Goal: Task Accomplishment & Management: Use online tool/utility

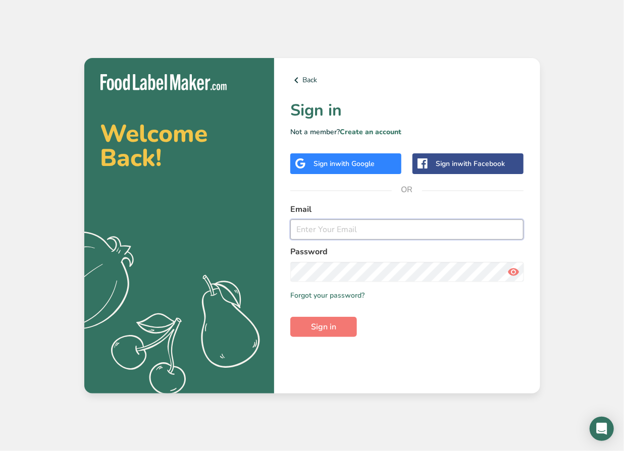
type input "mackenzie.picard@gmail.com"
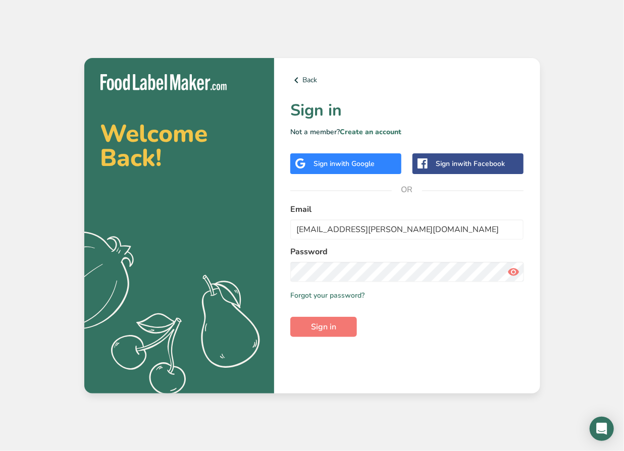
click at [360, 162] on span "with Google" at bounding box center [354, 164] width 39 height 10
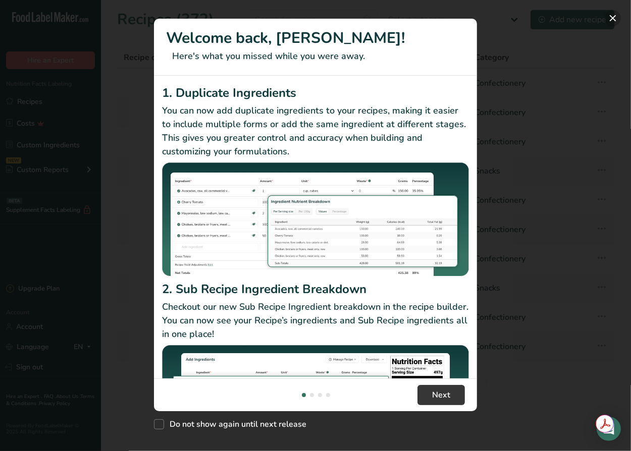
click at [609, 16] on button "New Features" at bounding box center [613, 18] width 16 height 16
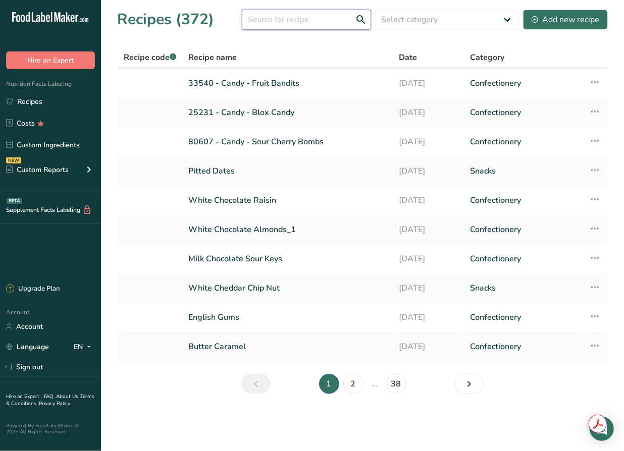
click at [286, 19] on input "text" at bounding box center [306, 20] width 129 height 20
type input "pumpkin"
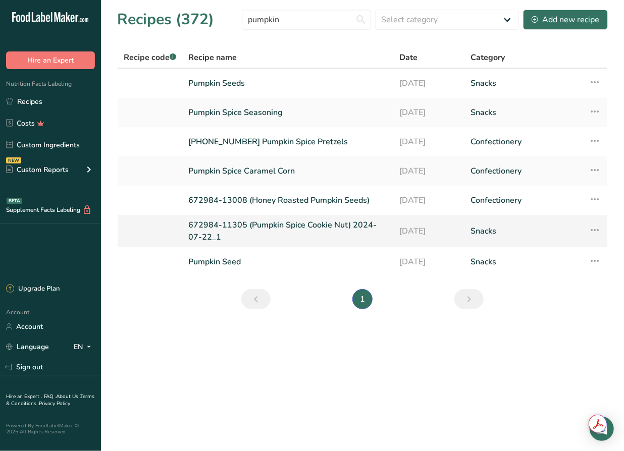
click at [300, 230] on link "672984-11305 (Pumpkin Spice Cookie Nut) 2024-07-22_1" at bounding box center [287, 231] width 199 height 24
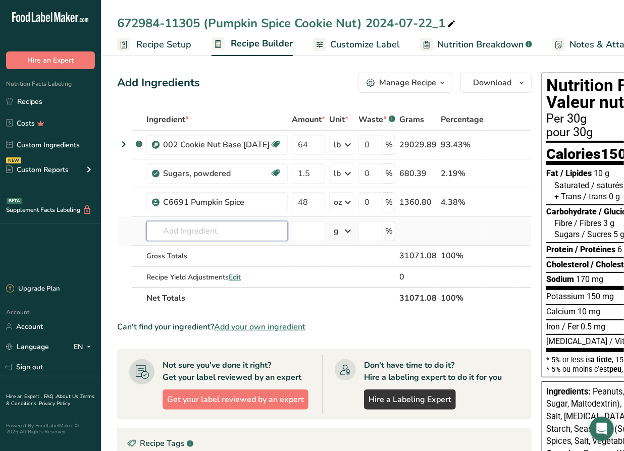
click at [223, 233] on input "text" at bounding box center [216, 231] width 141 height 20
type input "o"
type input "cookie nut"
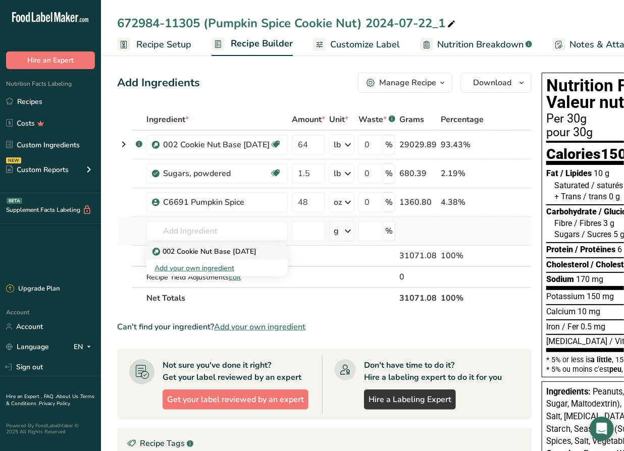
click at [252, 251] on p "002 Cookie Nut Base [DATE]" at bounding box center [205, 251] width 102 height 11
type input "002 Cookie Nut Base [DATE]"
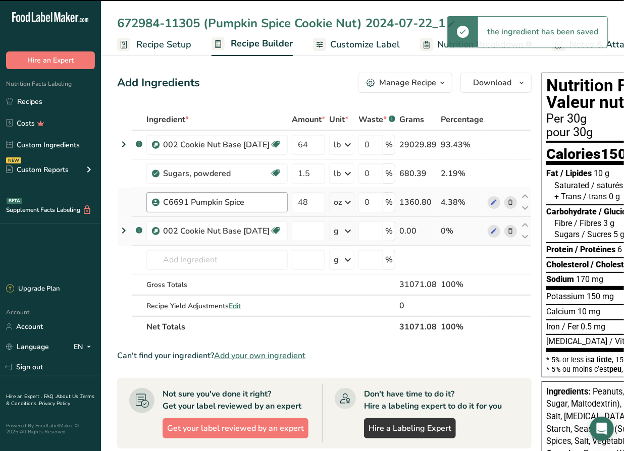
type input "0"
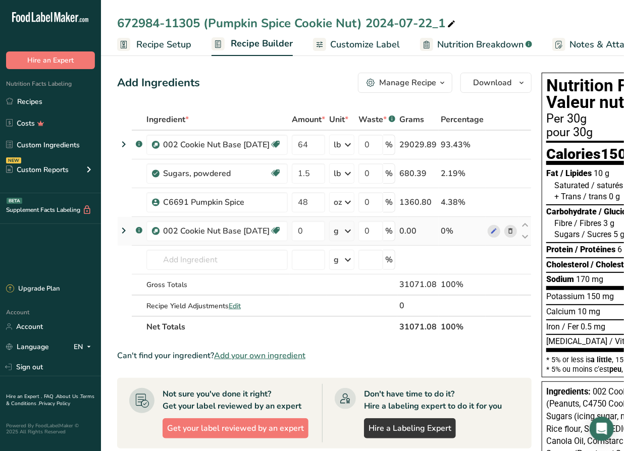
click at [514, 231] on icon at bounding box center [510, 231] width 7 height 11
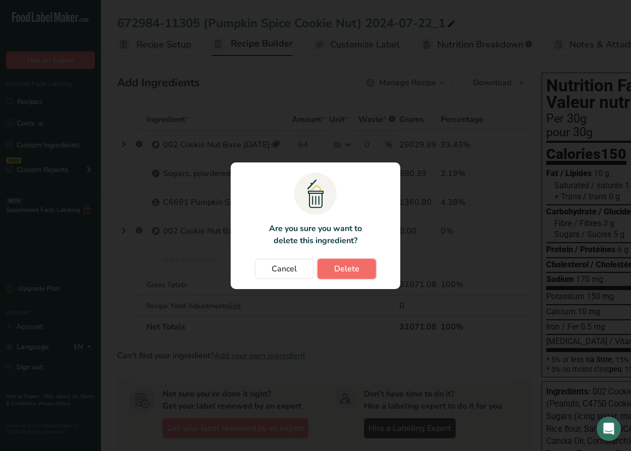
click at [344, 268] on span "Delete" at bounding box center [346, 269] width 25 height 12
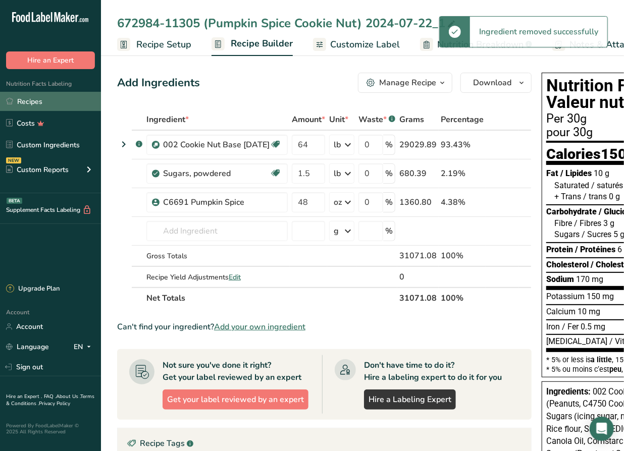
click at [49, 99] on link "Recipes" at bounding box center [50, 101] width 101 height 19
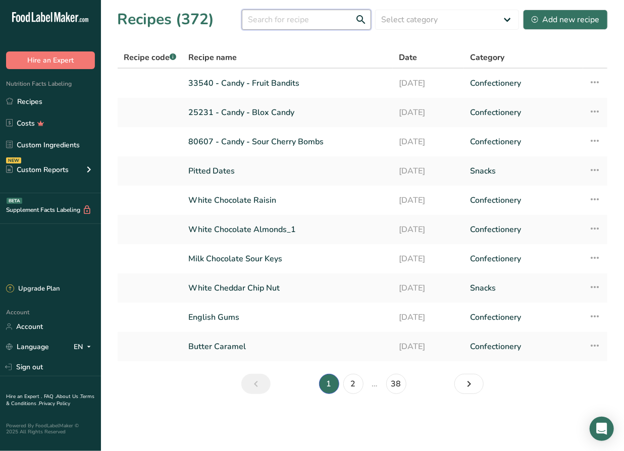
click at [287, 21] on input "text" at bounding box center [306, 20] width 129 height 20
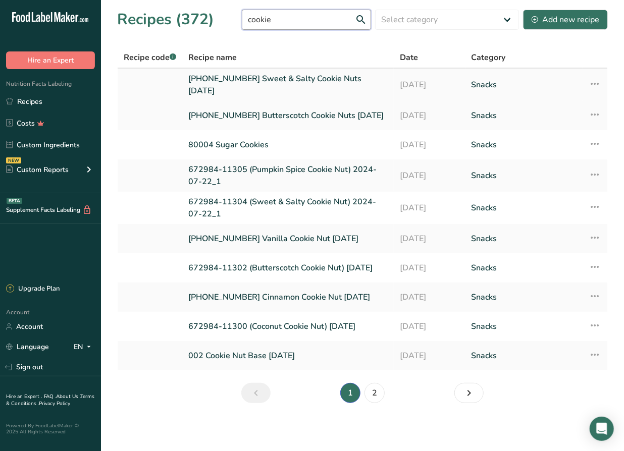
type input "cookie"
click at [269, 77] on link "[PHONE_NUMBER] Sweet & Salty Cookie Nuts [DATE]" at bounding box center [287, 85] width 199 height 24
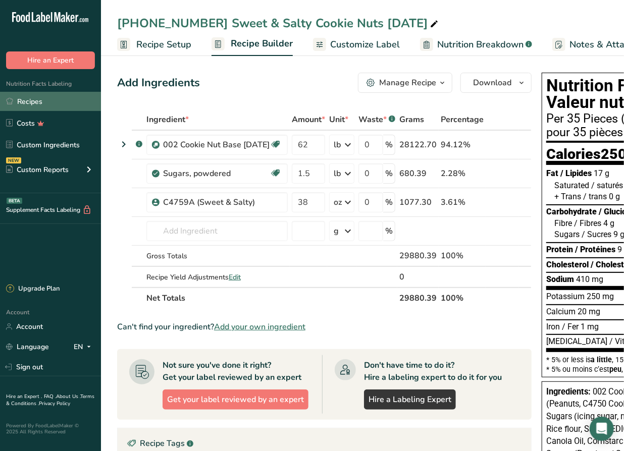
click at [34, 102] on link "Recipes" at bounding box center [50, 101] width 101 height 19
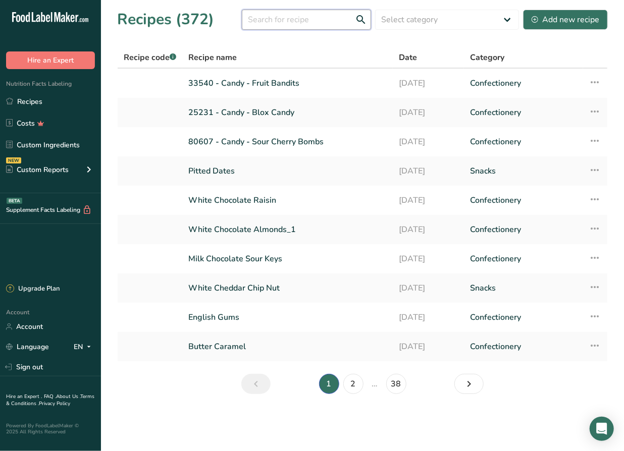
click at [305, 20] on input "text" at bounding box center [306, 20] width 129 height 20
type input "cookie nut"
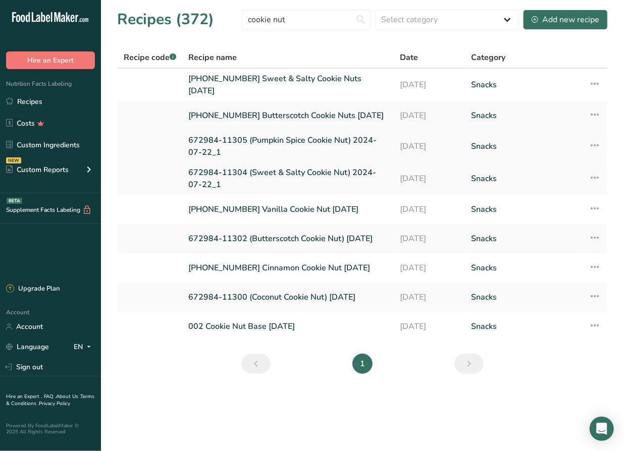
click at [295, 143] on link "672984-11305 (Pumpkin Spice Cookie Nut) 2024-07-22_1" at bounding box center [287, 146] width 199 height 24
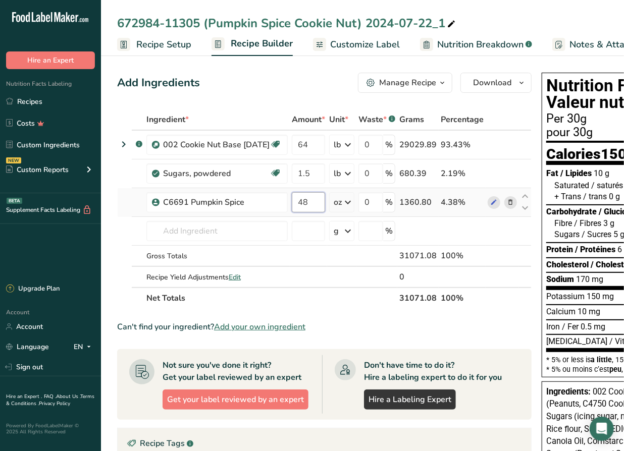
drag, startPoint x: 328, startPoint y: 203, endPoint x: 312, endPoint y: 203, distance: 15.7
click at [312, 203] on input "48" at bounding box center [308, 202] width 33 height 20
type input "65"
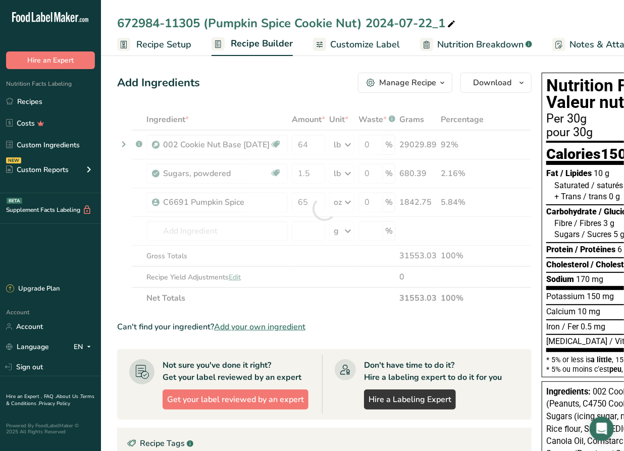
click at [355, 300] on div "Ingredient * Amount * Unit * Waste * .a-a{fill:#347362;}.b-a{fill:#fff;} Grams …" at bounding box center [324, 209] width 414 height 200
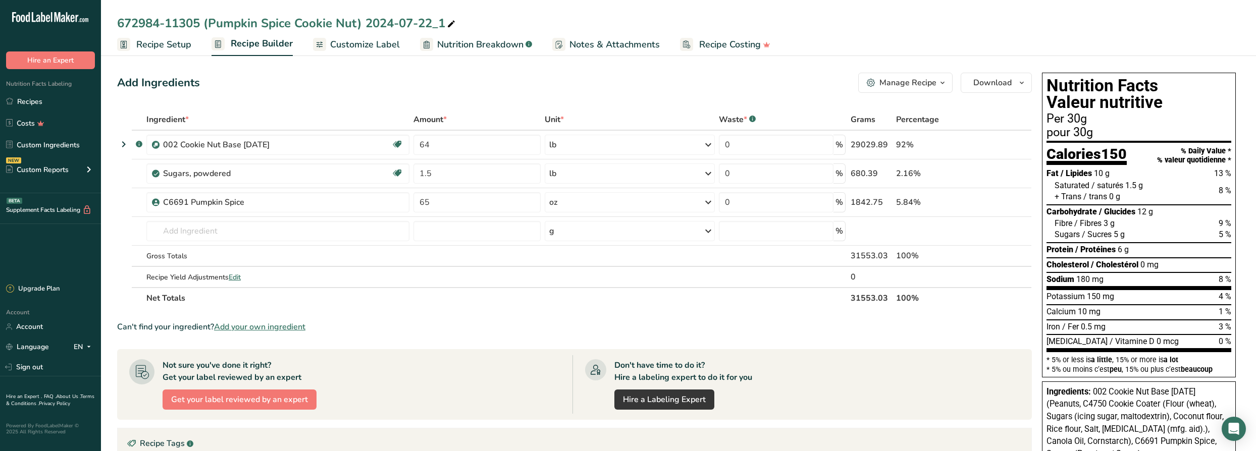
click at [623, 311] on section "Ingredient * Amount * Unit * Waste * .a-a{fill:#347362;}.b-a{fill:#fff;} Grams …" at bounding box center [574, 379] width 914 height 541
drag, startPoint x: 178, startPoint y: 45, endPoint x: 196, endPoint y: 46, distance: 18.2
click at [179, 46] on span "Recipe Setup" at bounding box center [163, 45] width 55 height 14
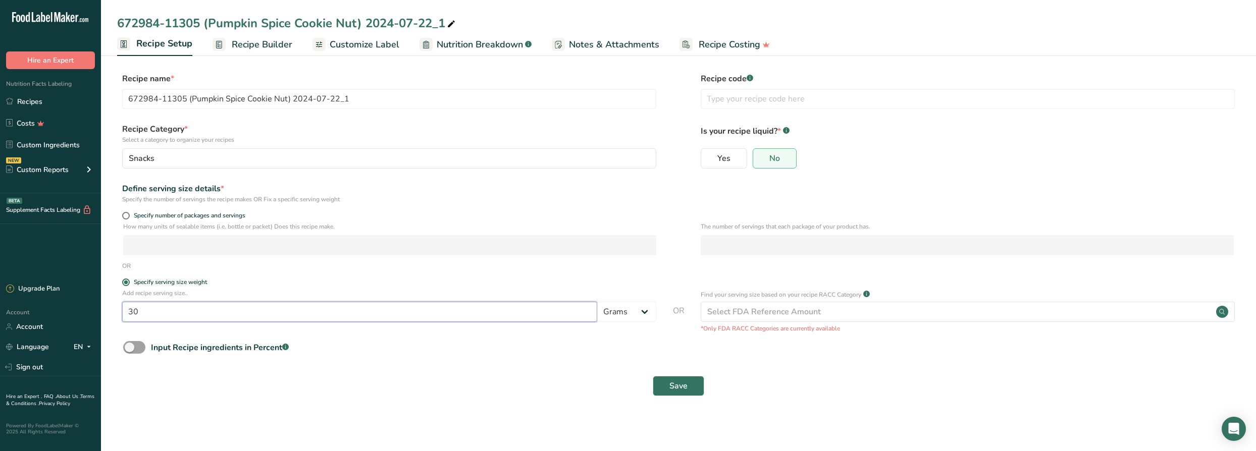
drag, startPoint x: 164, startPoint y: 312, endPoint x: 98, endPoint y: 307, distance: 66.3
click at [98, 307] on div ".a-20{fill:#fff;} Hire an Expert Nutrition Facts Labeling Recipes Costs Custom …" at bounding box center [628, 225] width 1256 height 451
type input "50"
click at [623, 386] on span "Save" at bounding box center [678, 386] width 18 height 12
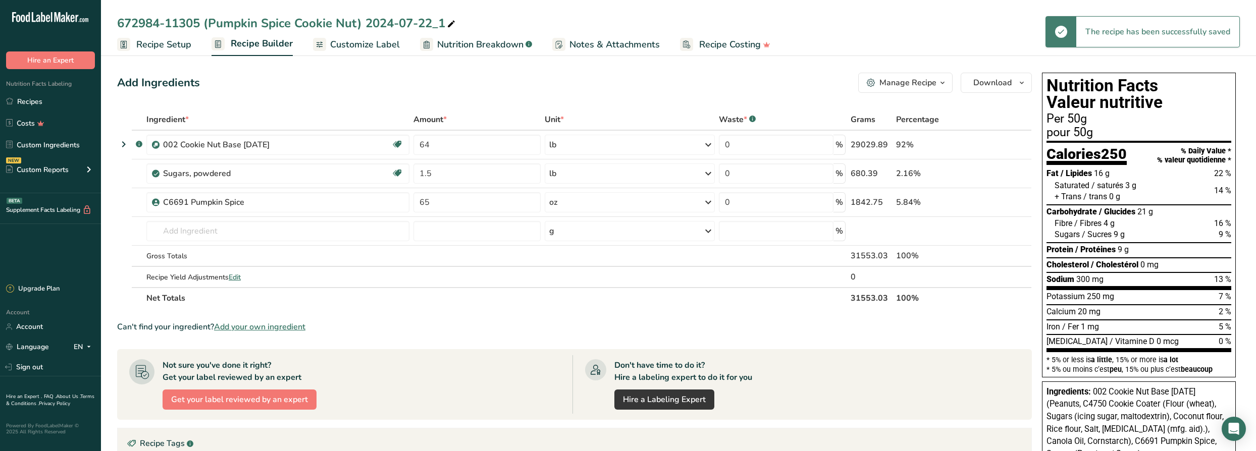
click at [348, 50] on span "Customize Label" at bounding box center [365, 45] width 70 height 14
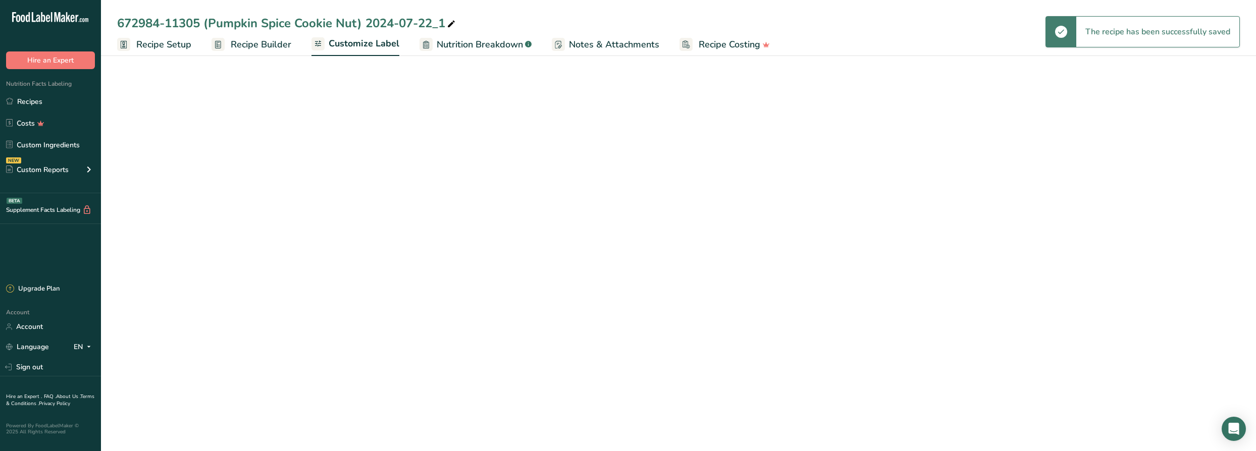
click at [460, 49] on span "Nutrition Breakdown" at bounding box center [480, 45] width 86 height 14
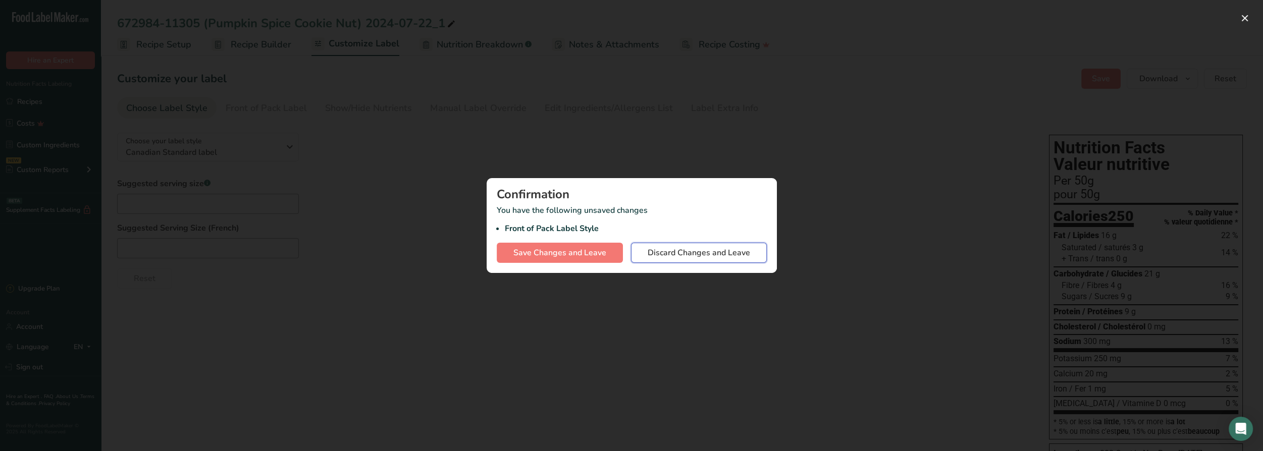
click at [623, 253] on span "Discard Changes and Leave" at bounding box center [698, 253] width 102 height 12
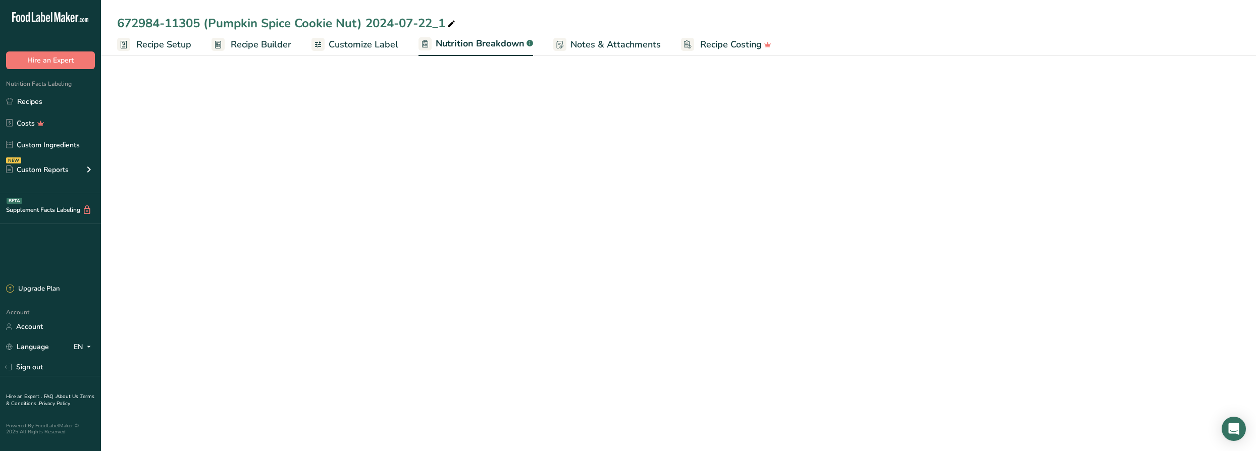
select select "Calories"
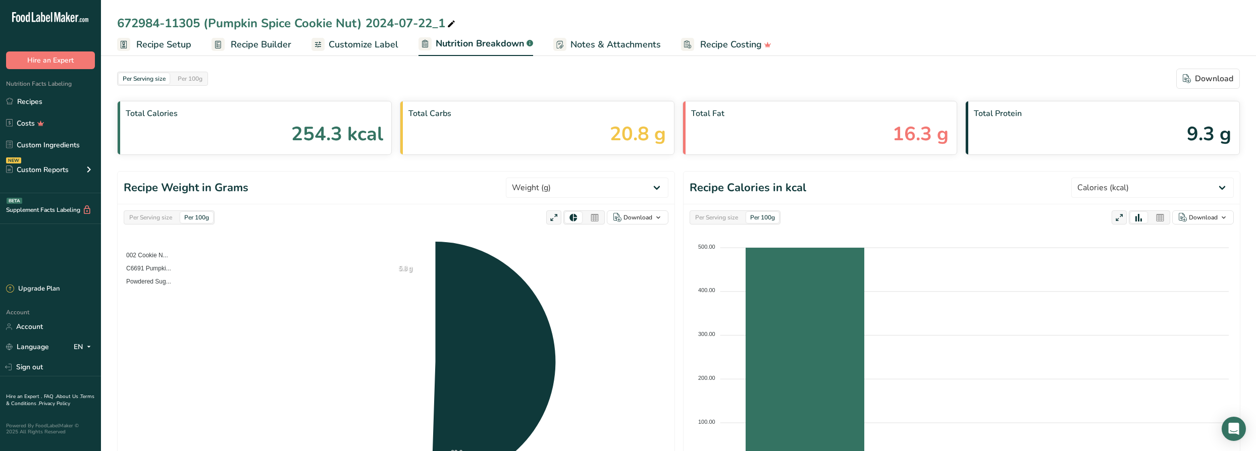
click at [357, 43] on span "Customize Label" at bounding box center [364, 45] width 70 height 14
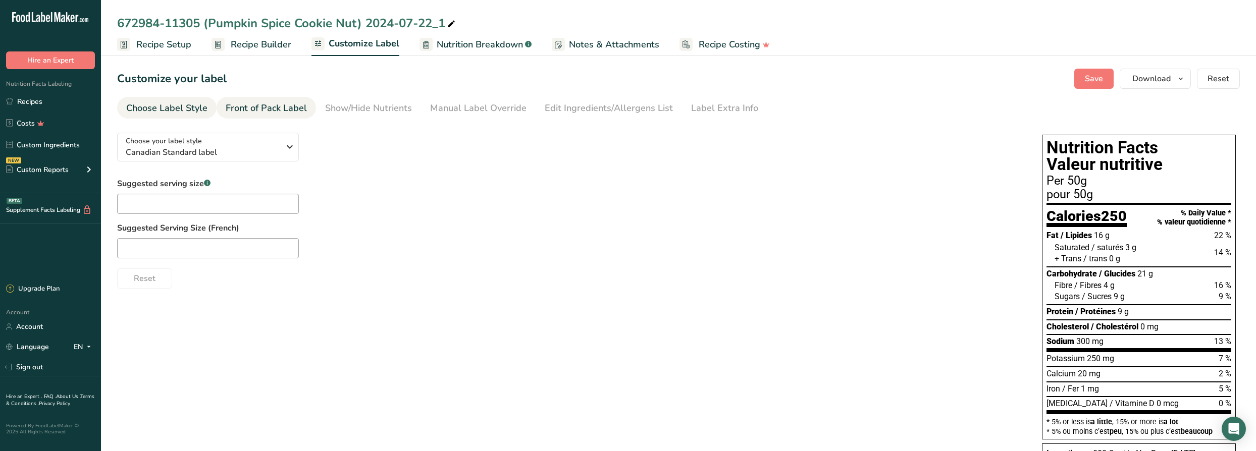
click at [287, 103] on div "Front of Pack Label" at bounding box center [266, 108] width 81 height 14
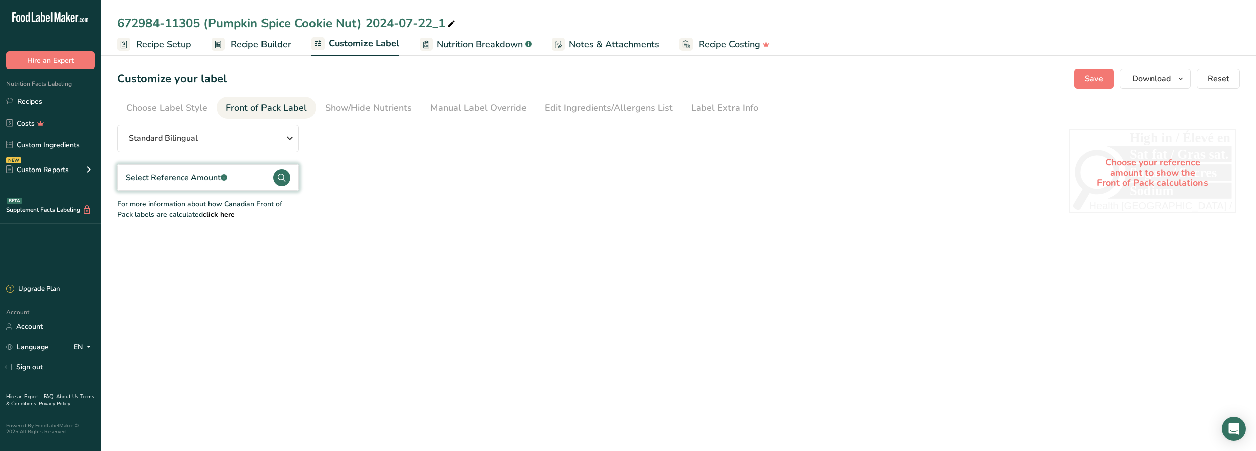
click at [232, 181] on div "Select Reference Amount .a-a{fill:#347362;}.b-a{fill:#fff;}" at bounding box center [208, 178] width 182 height 26
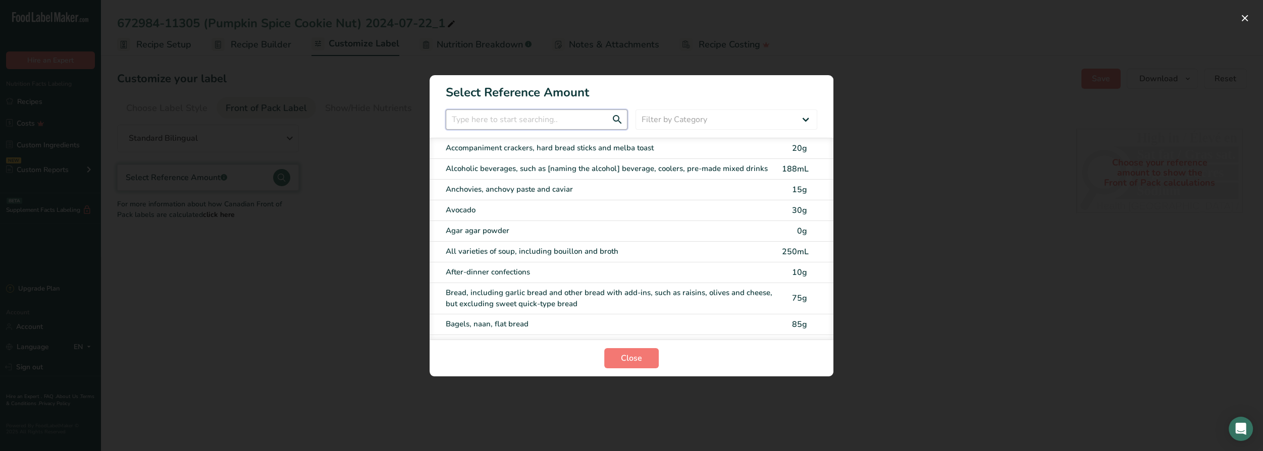
click at [559, 118] on input "FOP Category Selection Modal" at bounding box center [537, 120] width 182 height 20
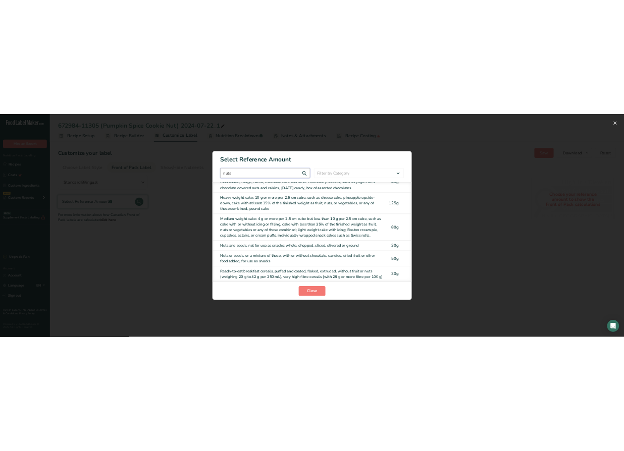
scroll to position [63, 0]
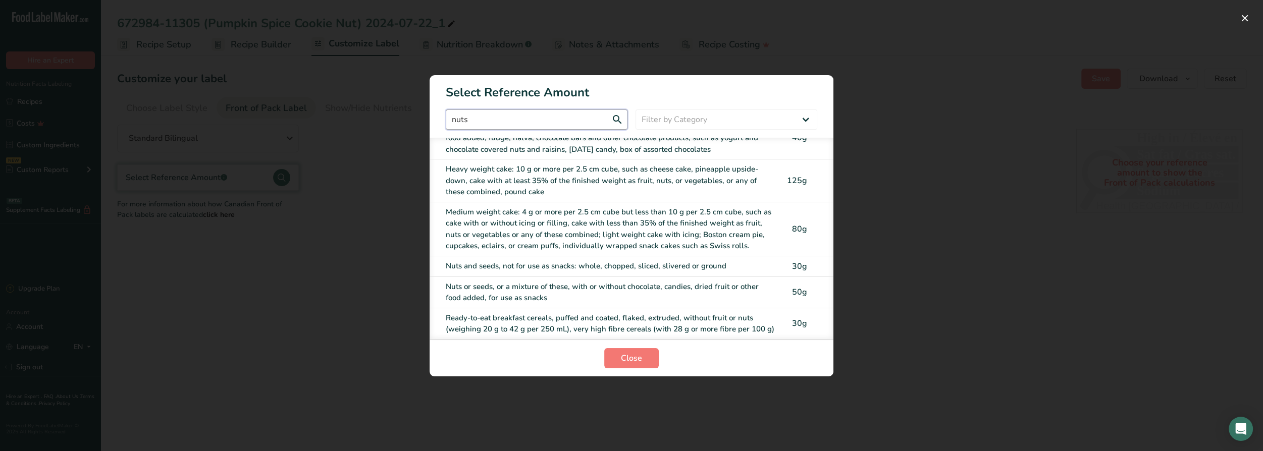
type input "nuts"
click at [555, 281] on div "Nuts or seeds, or a mixture of these, with or without chocolate, candies, dried…" at bounding box center [611, 292] width 330 height 23
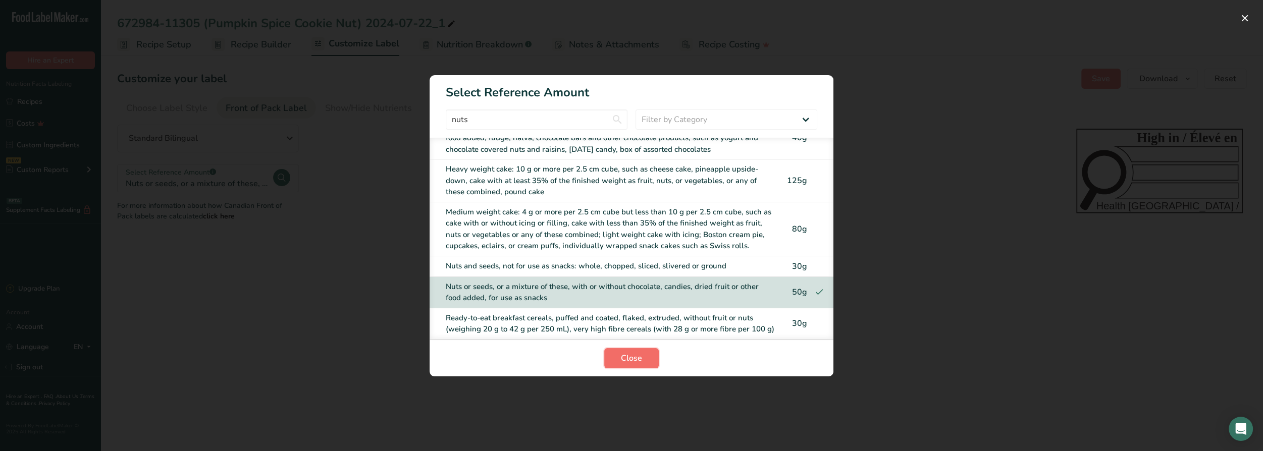
click at [623, 358] on span "Close" at bounding box center [631, 358] width 21 height 12
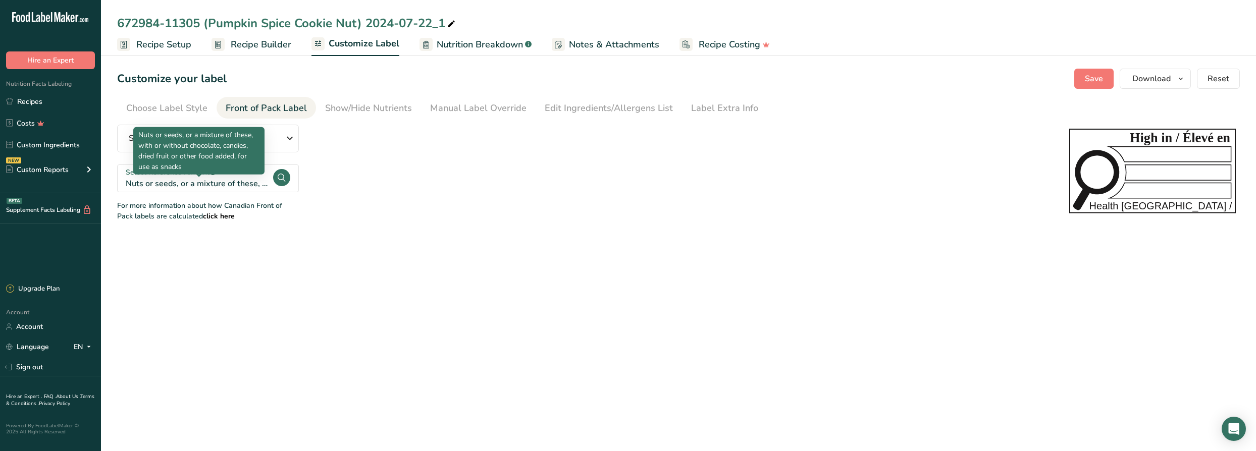
click at [240, 172] on div "Nuts or seeds, or a mixture of these, with or without chocolate, candies, dried…" at bounding box center [198, 150] width 131 height 47
drag, startPoint x: 244, startPoint y: 183, endPoint x: 255, endPoint y: 179, distance: 12.3
click at [249, 181] on div "Nuts or seeds, or a mixture of these, with or without chocolate, candies, dried…" at bounding box center [199, 184] width 146 height 12
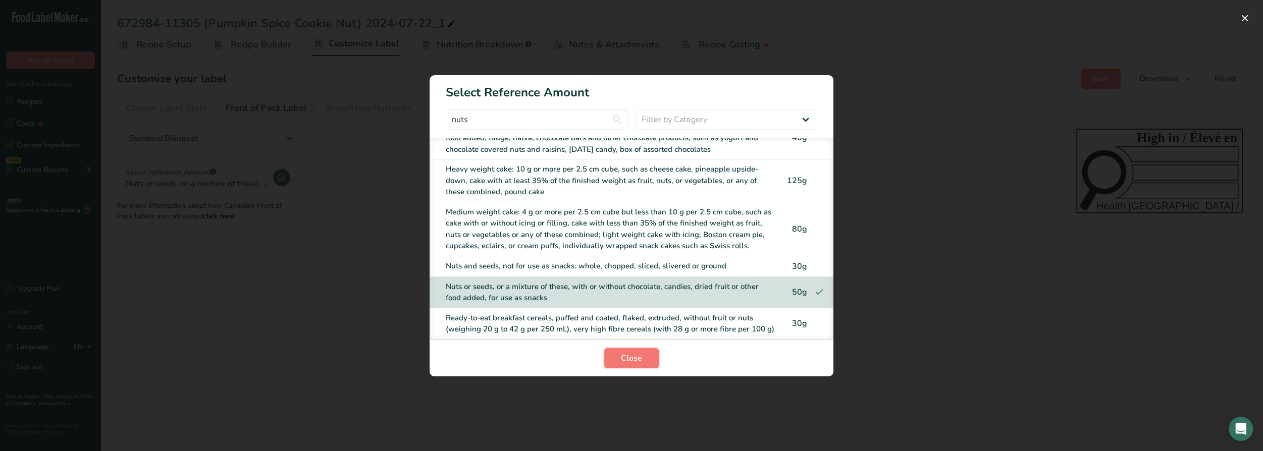
drag, startPoint x: 631, startPoint y: 357, endPoint x: 724, endPoint y: 324, distance: 99.1
click at [623, 357] on span "Close" at bounding box center [631, 358] width 21 height 12
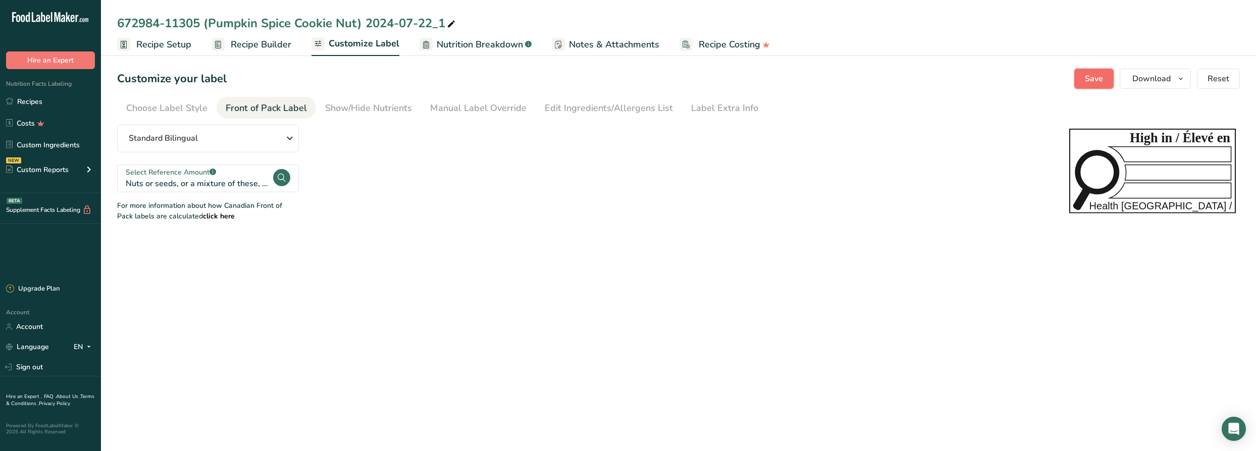
click at [623, 82] on span "Save" at bounding box center [1093, 79] width 18 height 12
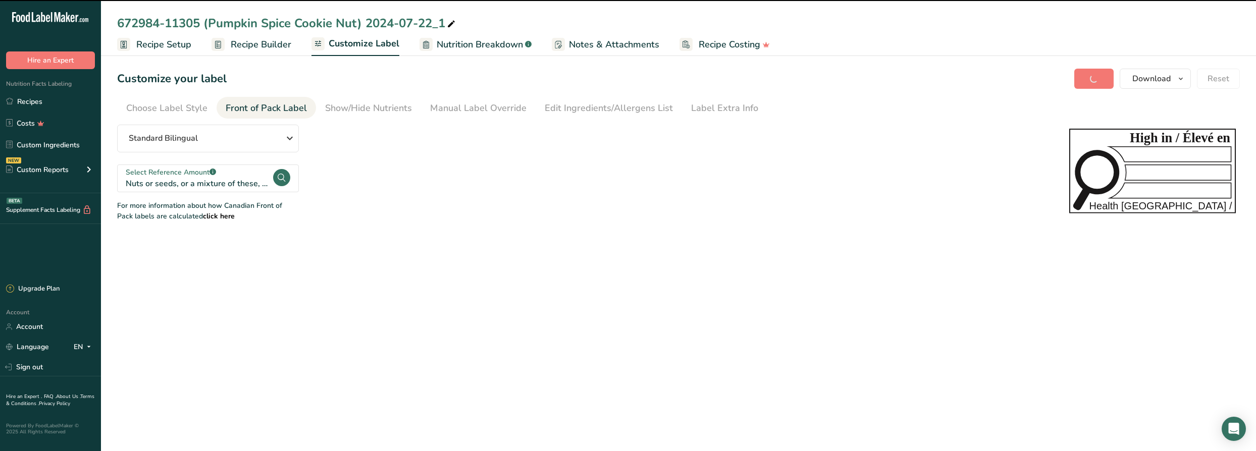
click at [260, 46] on span "Recipe Builder" at bounding box center [261, 45] width 61 height 14
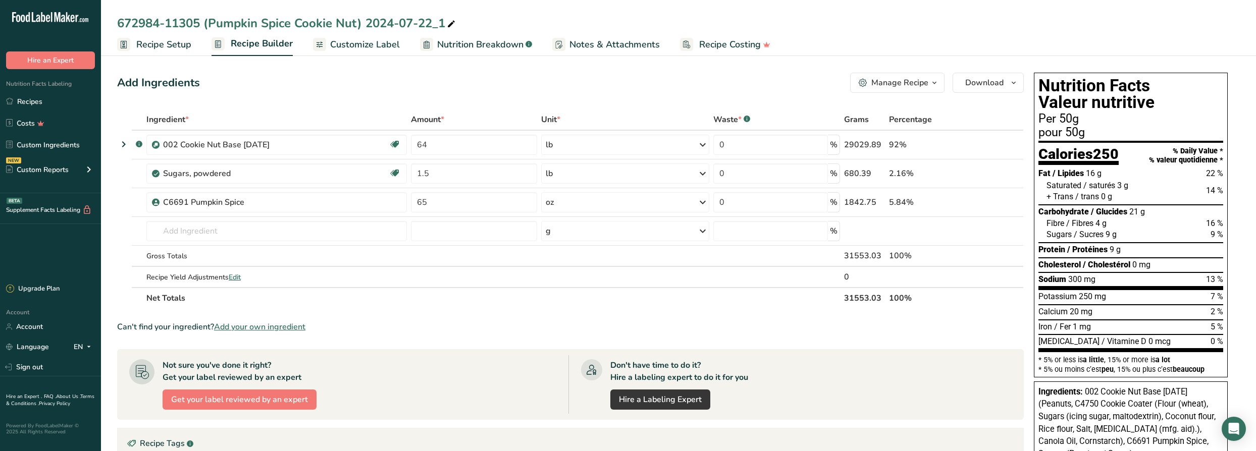
drag, startPoint x: 320, startPoint y: 93, endPoint x: 323, endPoint y: 78, distance: 15.4
click at [320, 93] on div "Add Ingredients Manage Recipe Delete Recipe Duplicate Recipe Scale Recipe Save …" at bounding box center [573, 378] width 912 height 618
click at [370, 35] on link "Customize Label" at bounding box center [356, 44] width 87 height 23
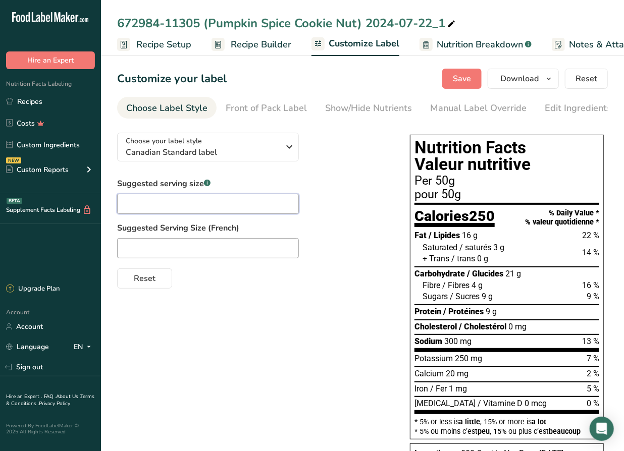
click at [180, 205] on input "text" at bounding box center [208, 204] width 182 height 20
type input "35 Pieces"
drag, startPoint x: 158, startPoint y: 250, endPoint x: 135, endPoint y: 252, distance: 23.3
click at [135, 252] on input "35 pie" at bounding box center [208, 248] width 182 height 20
paste input "èces"
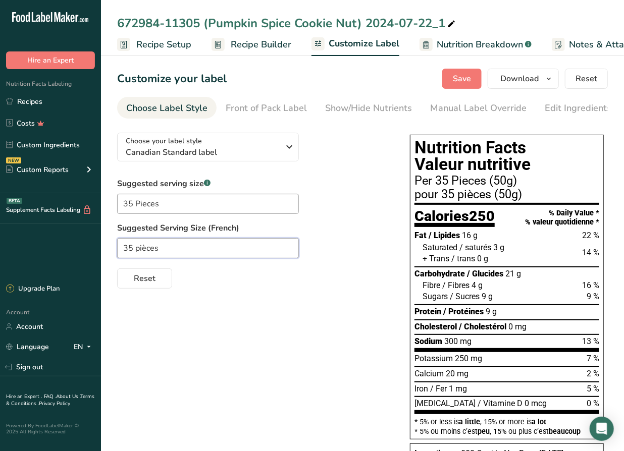
type input "35 pièces"
click at [271, 318] on div "Choose your label style Canadian Standard label USA (FDA) Standard FDA label Ta…" at bounding box center [362, 382] width 490 height 514
click at [469, 83] on span "Save" at bounding box center [462, 79] width 18 height 12
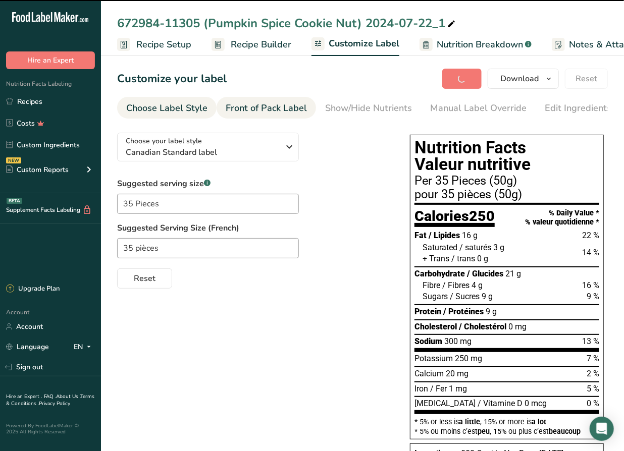
click at [287, 110] on div "Front of Pack Label" at bounding box center [266, 108] width 81 height 14
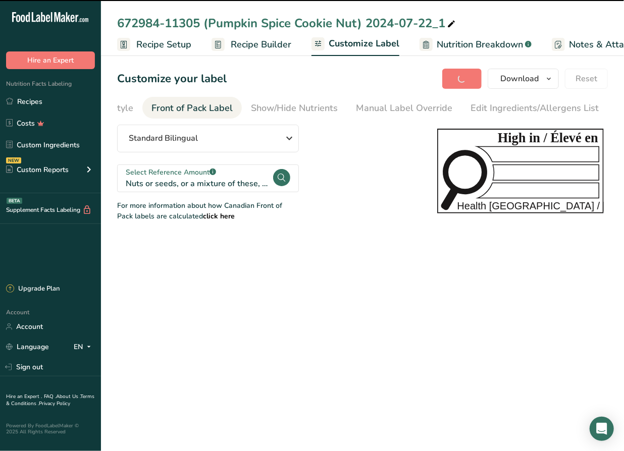
scroll to position [0, 98]
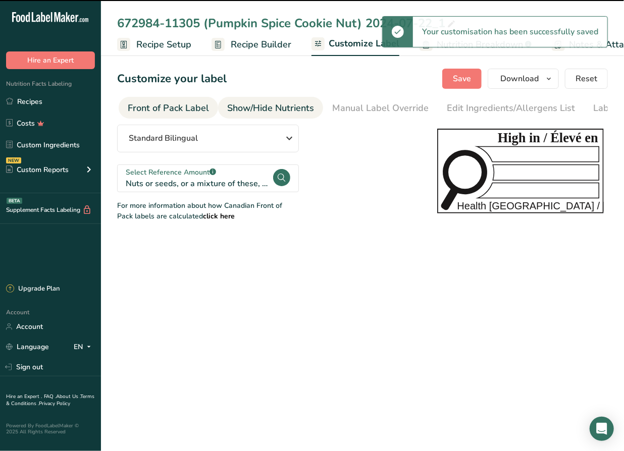
click at [283, 103] on div "Show/Hide Nutrients" at bounding box center [270, 108] width 87 height 14
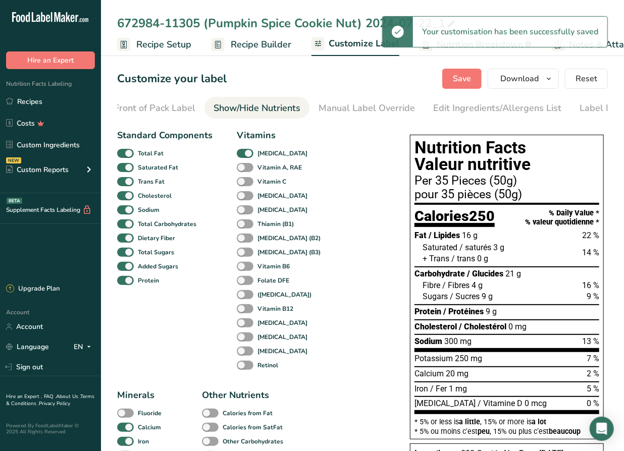
scroll to position [0, 149]
click at [340, 110] on div "Manual Label Override" at bounding box center [329, 108] width 96 height 14
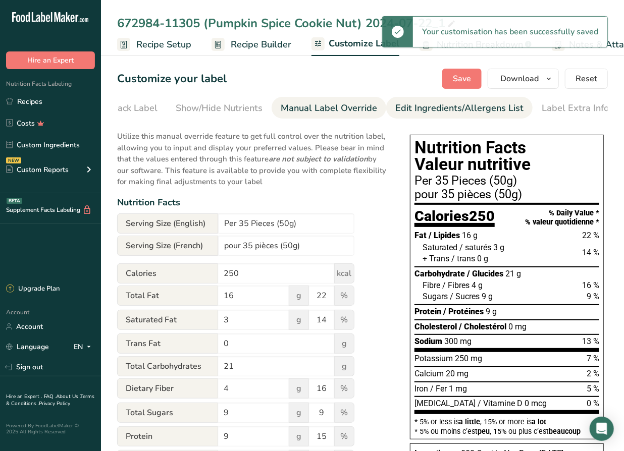
click at [430, 103] on div "Edit Ingredients/Allergens List" at bounding box center [459, 108] width 128 height 14
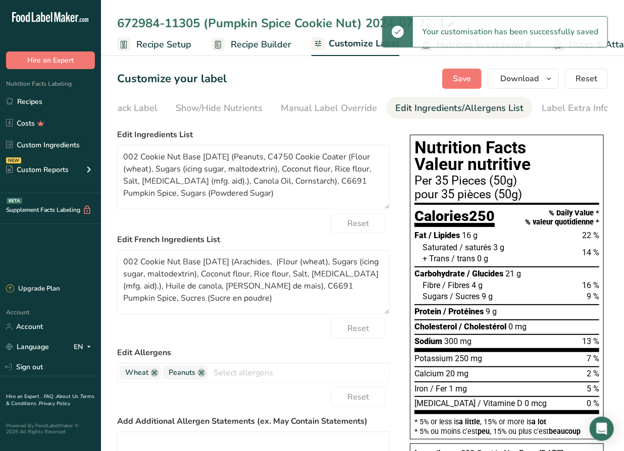
click at [186, 47] on span "Recipe Setup" at bounding box center [163, 45] width 55 height 14
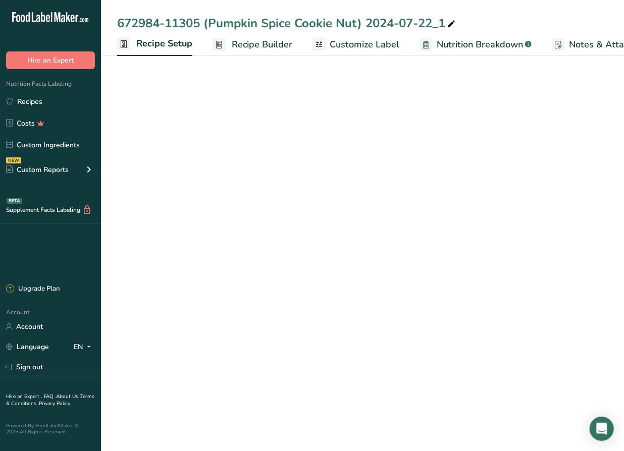
scroll to position [0, 4]
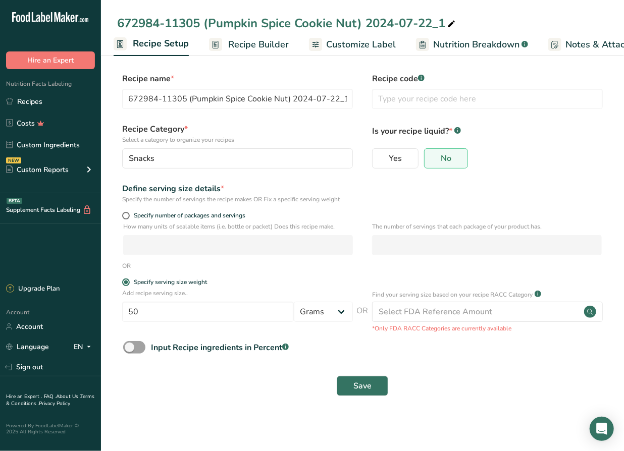
click at [270, 43] on span "Recipe Builder" at bounding box center [258, 45] width 61 height 14
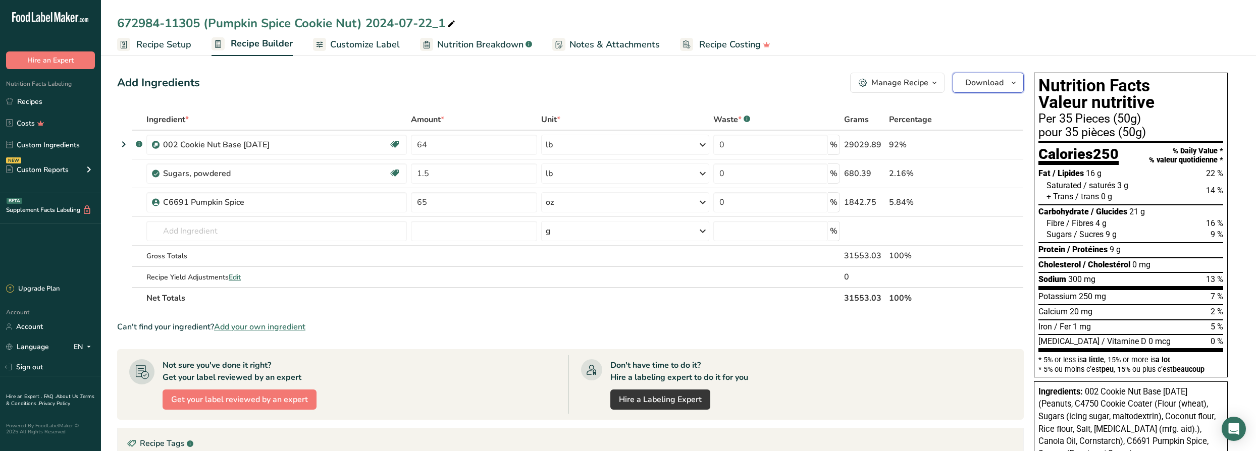
click at [623, 84] on span "Download" at bounding box center [984, 83] width 38 height 12
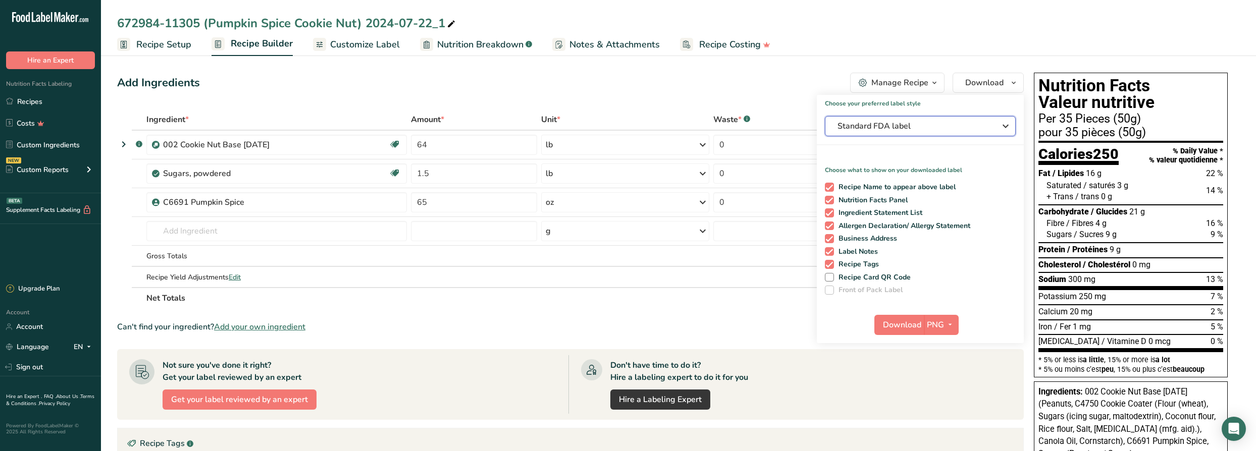
click at [623, 124] on span "Standard FDA label" at bounding box center [912, 126] width 151 height 12
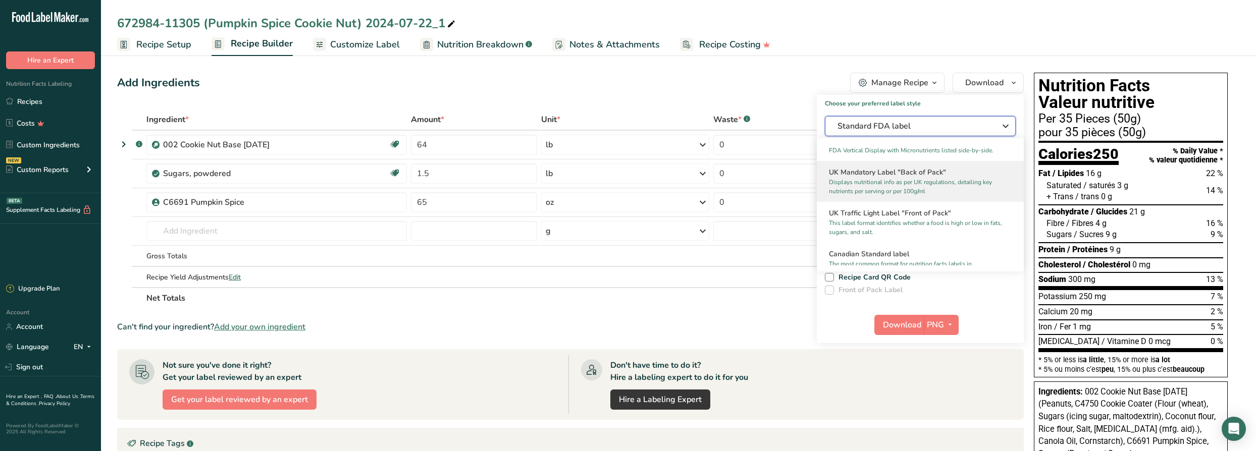
scroll to position [367, 0]
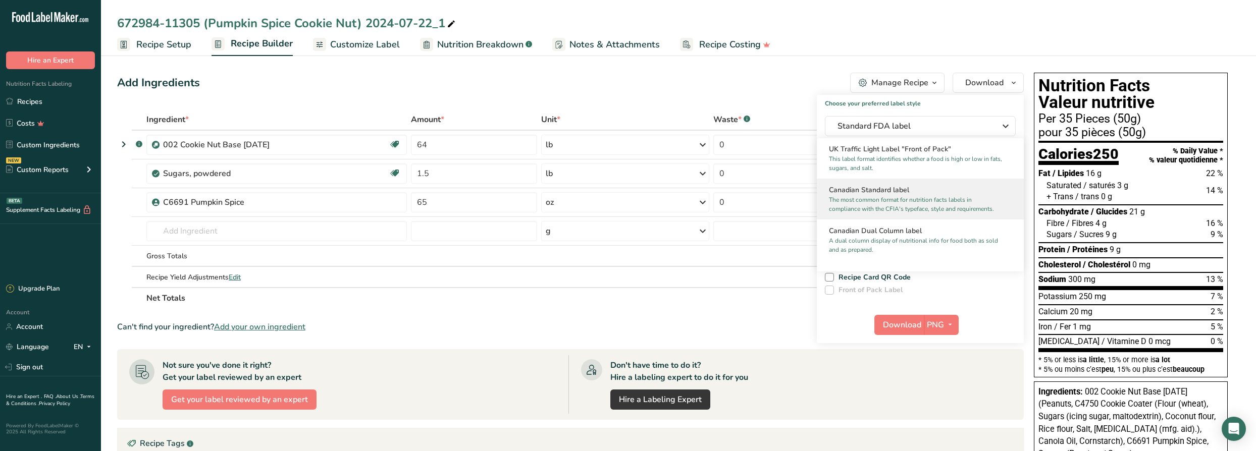
click at [623, 195] on h2 "Canadian Standard label" at bounding box center [920, 190] width 183 height 11
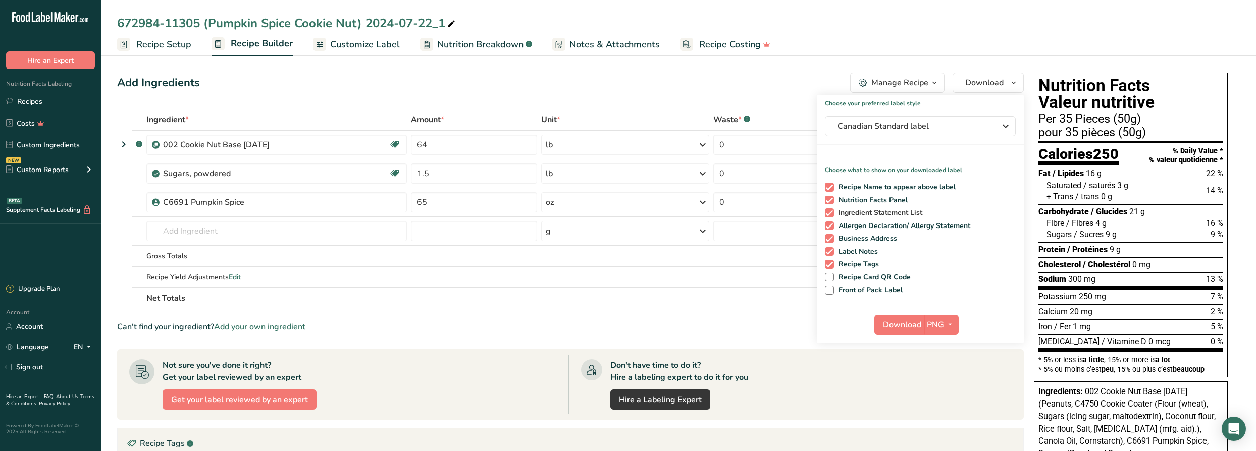
drag, startPoint x: 875, startPoint y: 185, endPoint x: 877, endPoint y: 208, distance: 23.3
click at [623, 186] on span "Recipe Name to appear above label" at bounding box center [895, 187] width 122 height 9
click at [623, 186] on input "Recipe Name to appear above label" at bounding box center [828, 187] width 7 height 7
checkbox input "false"
drag, startPoint x: 877, startPoint y: 209, endPoint x: 876, endPoint y: 217, distance: 8.1
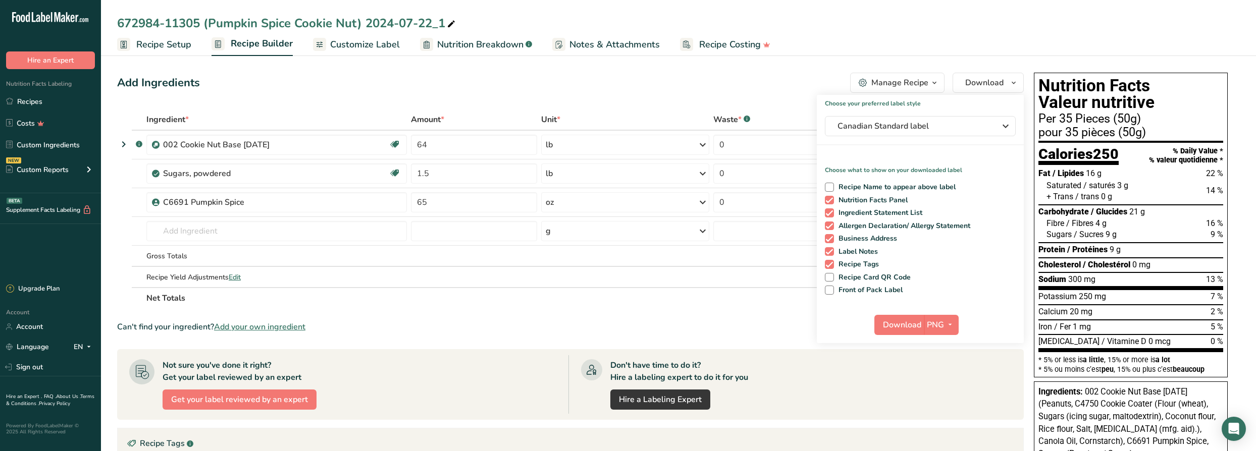
click at [623, 210] on span "Ingredient Statement List" at bounding box center [878, 212] width 89 height 9
click at [623, 210] on input "Ingredient Statement List" at bounding box center [828, 212] width 7 height 7
checkbox input "false"
click at [623, 222] on span "Allergen Declaration/ Allergy Statement" at bounding box center [902, 226] width 137 height 9
click at [623, 223] on input "Allergen Declaration/ Allergy Statement" at bounding box center [828, 226] width 7 height 7
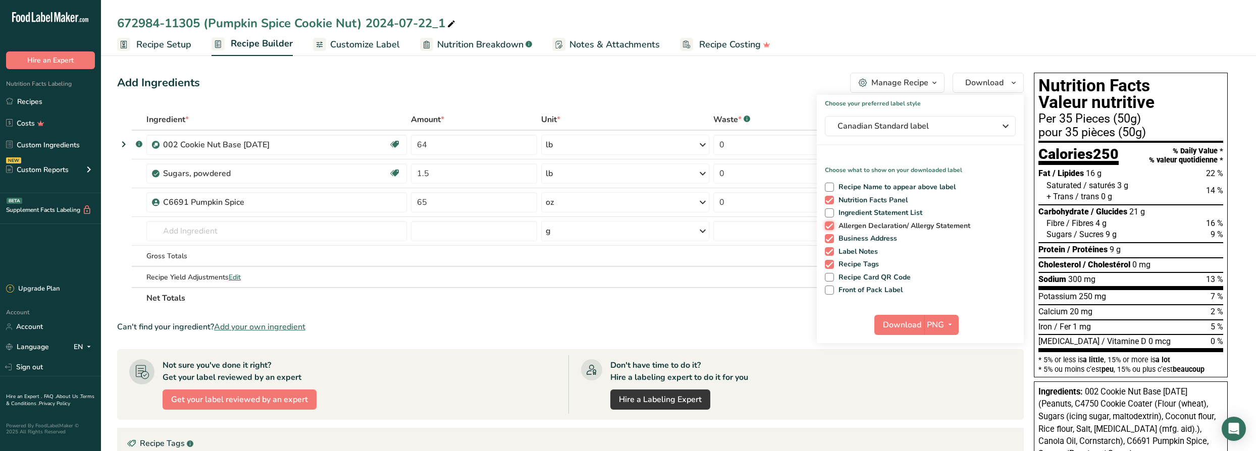
checkbox input "false"
click at [623, 234] on span "Business Address" at bounding box center [866, 238] width 64 height 9
click at [623, 235] on input "Business Address" at bounding box center [828, 238] width 7 height 7
checkbox input "false"
click at [623, 248] on span "Label Notes" at bounding box center [856, 251] width 44 height 9
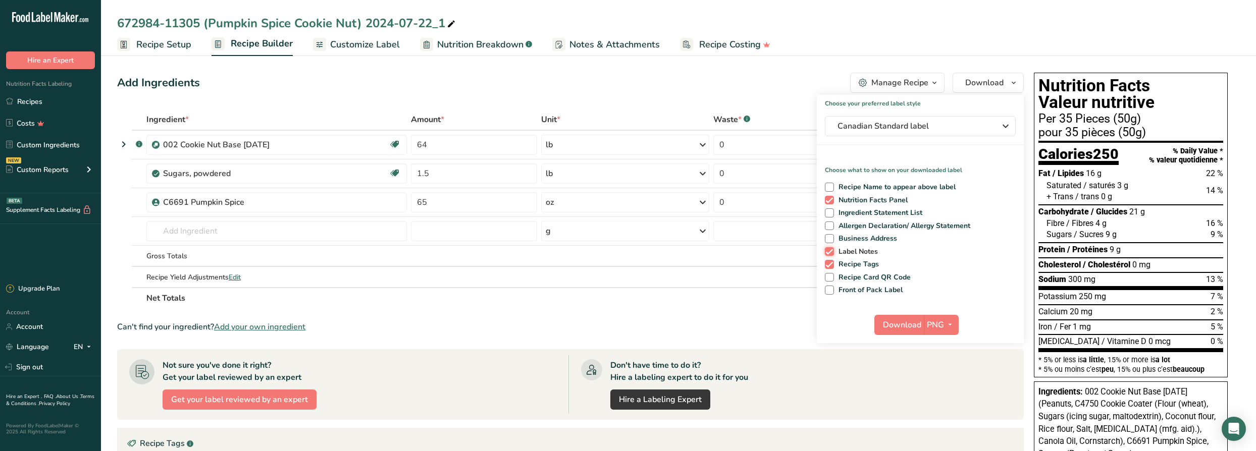
click at [623, 248] on input "Label Notes" at bounding box center [828, 251] width 7 height 7
checkbox input "false"
click at [623, 263] on span "Recipe Tags" at bounding box center [856, 264] width 45 height 9
click at [623, 263] on input "Recipe Tags" at bounding box center [828, 264] width 7 height 7
checkbox input "false"
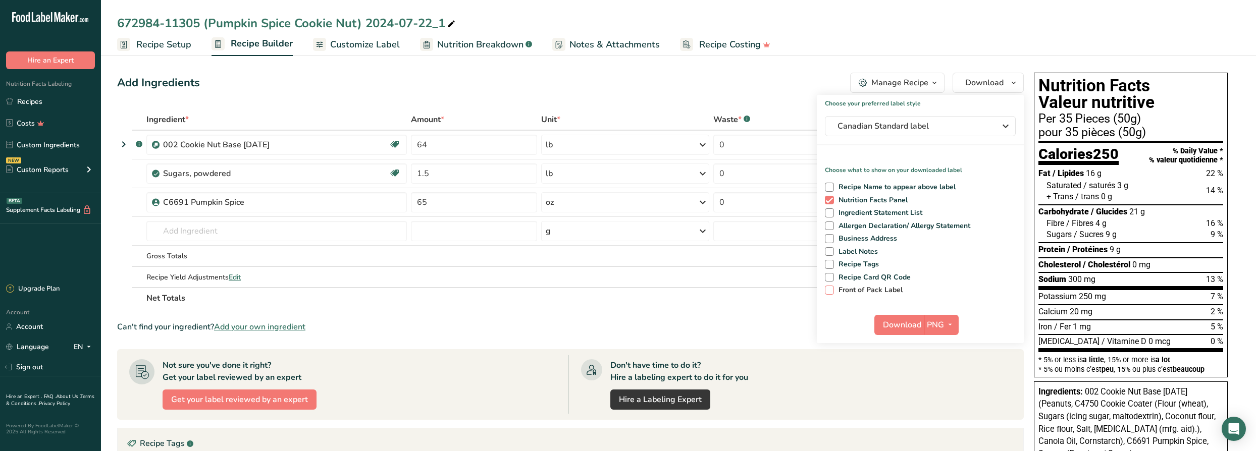
click at [623, 291] on span "Front of Pack Label" at bounding box center [868, 290] width 69 height 9
click at [623, 291] on input "Front of Pack Label" at bounding box center [828, 290] width 7 height 7
click at [623, 290] on span "Front of Pack Label" at bounding box center [868, 290] width 69 height 9
click at [623, 290] on input "Front of Pack Label" at bounding box center [828, 290] width 7 height 7
checkbox input "false"
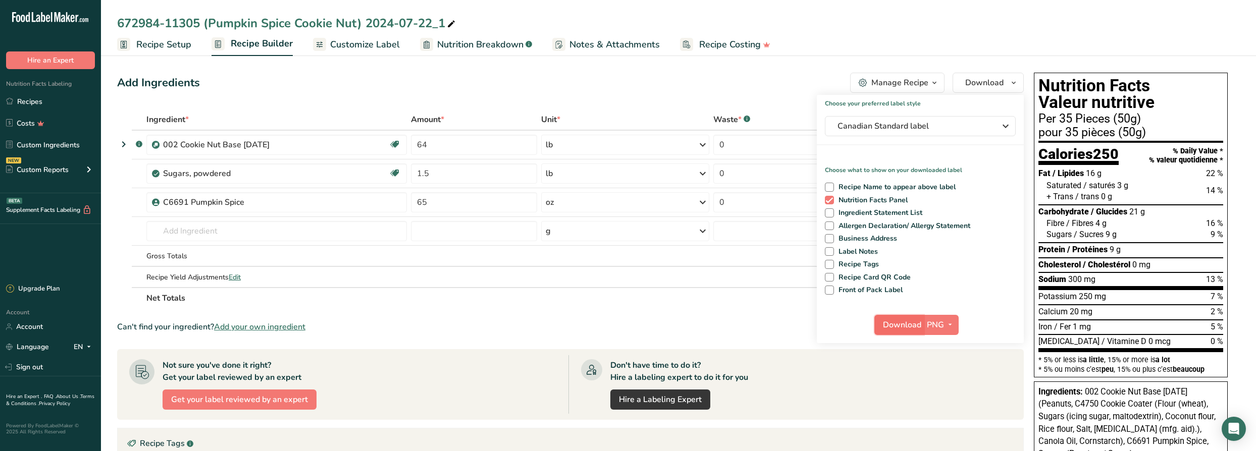
click at [623, 327] on span "Download" at bounding box center [902, 325] width 38 height 12
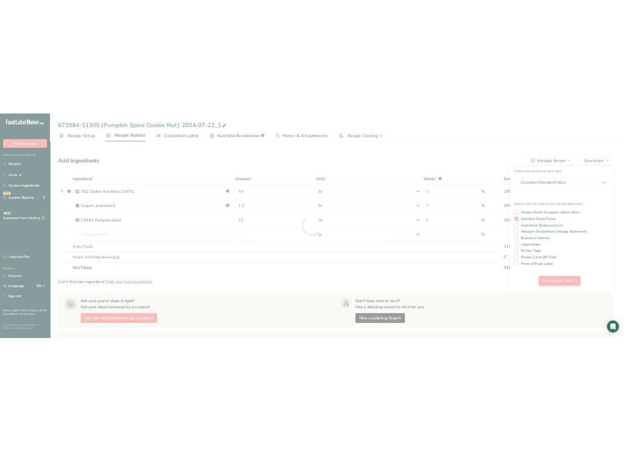
scroll to position [0, 0]
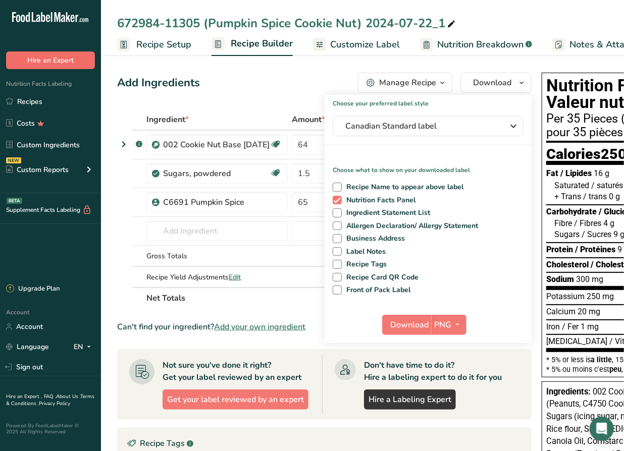
drag, startPoint x: 28, startPoint y: 102, endPoint x: 80, endPoint y: 67, distance: 63.3
click at [28, 102] on link "Recipes" at bounding box center [50, 101] width 101 height 19
